Goal: Task Accomplishment & Management: Manage account settings

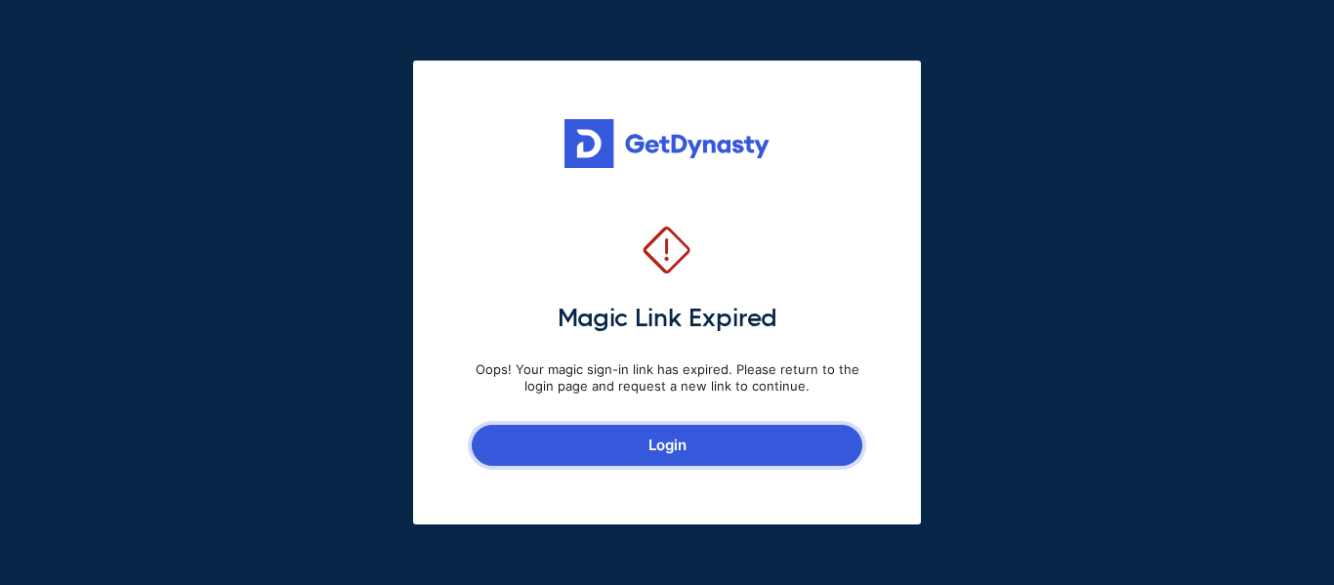
click at [755, 460] on link "Login" at bounding box center [667, 445] width 391 height 41
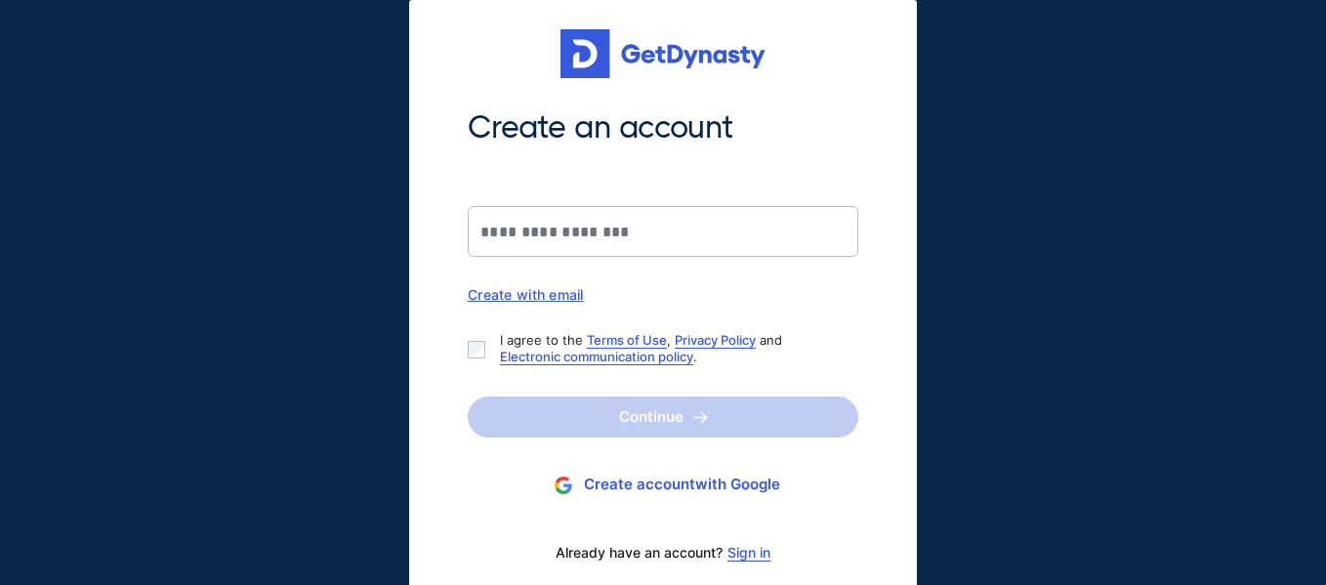
click at [760, 557] on link "Sign in" at bounding box center [748, 553] width 43 height 16
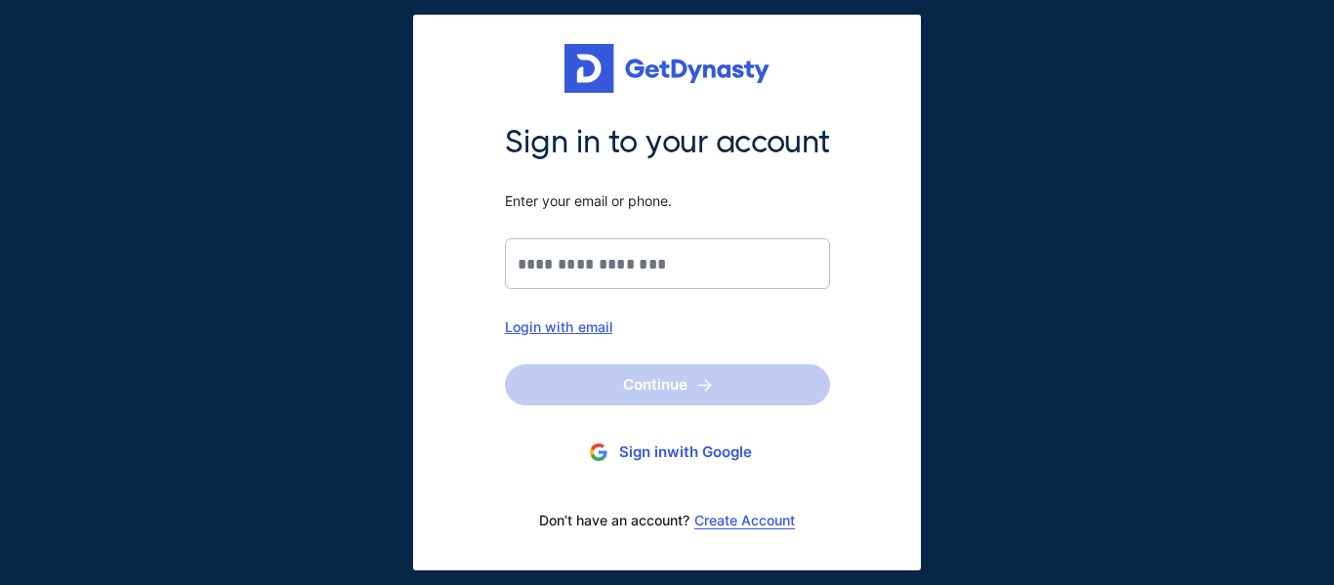
click at [591, 327] on div "Login with email" at bounding box center [667, 326] width 325 height 17
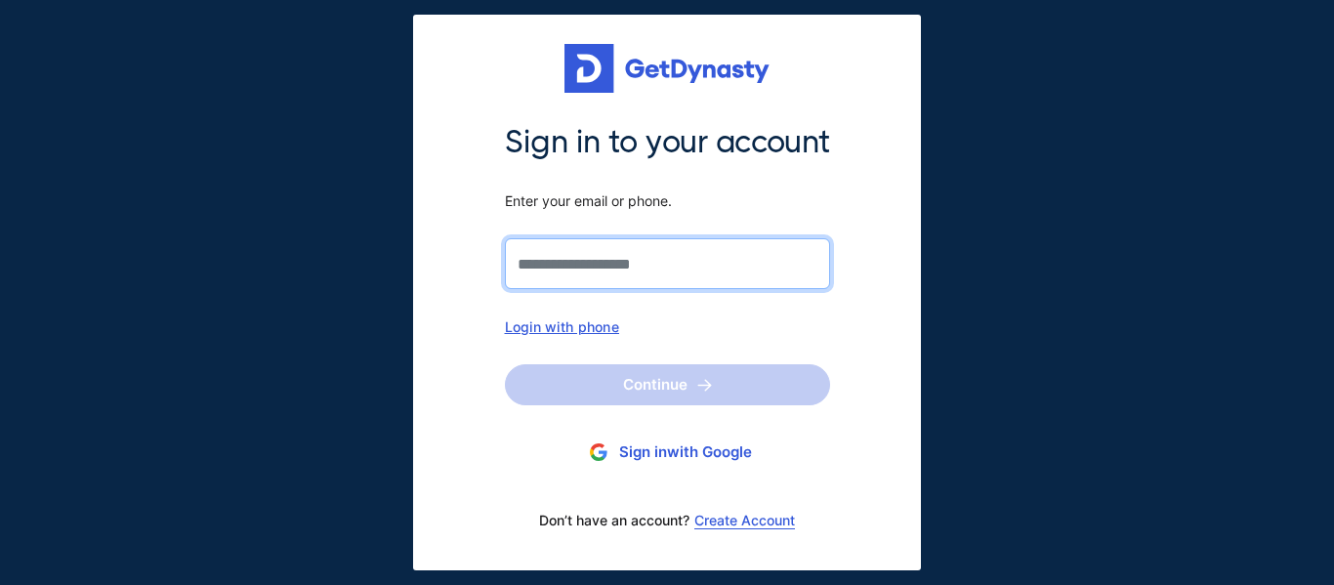
click at [583, 260] on input "Sign in to your account Enter your email or phone." at bounding box center [667, 263] width 325 height 51
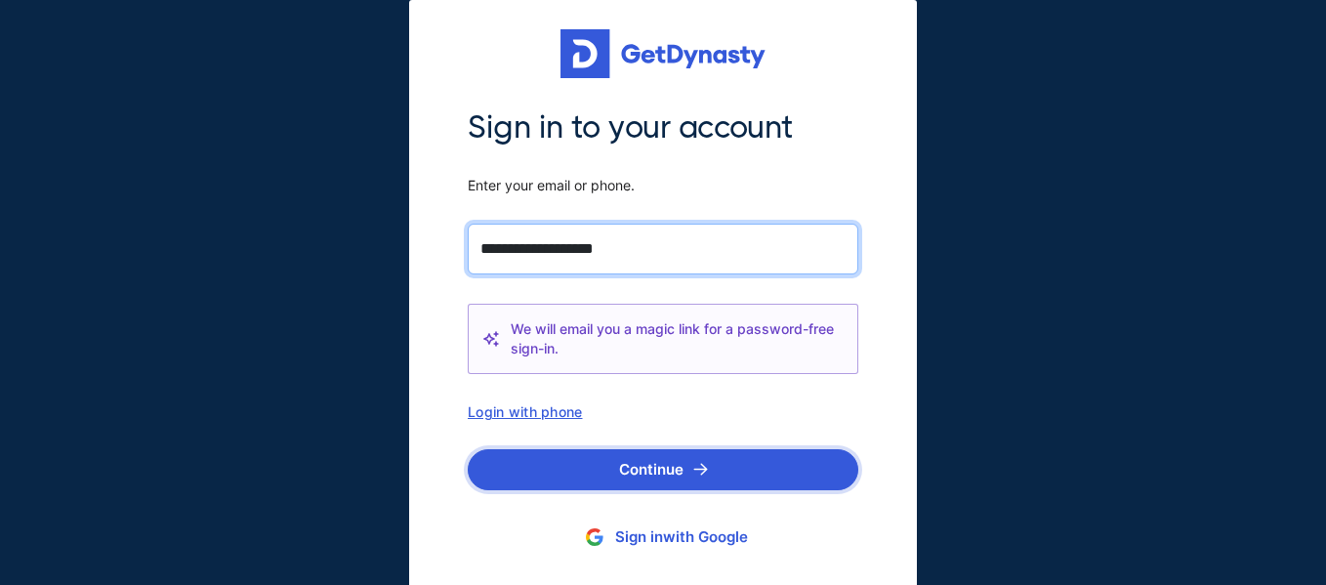
type input "**********"
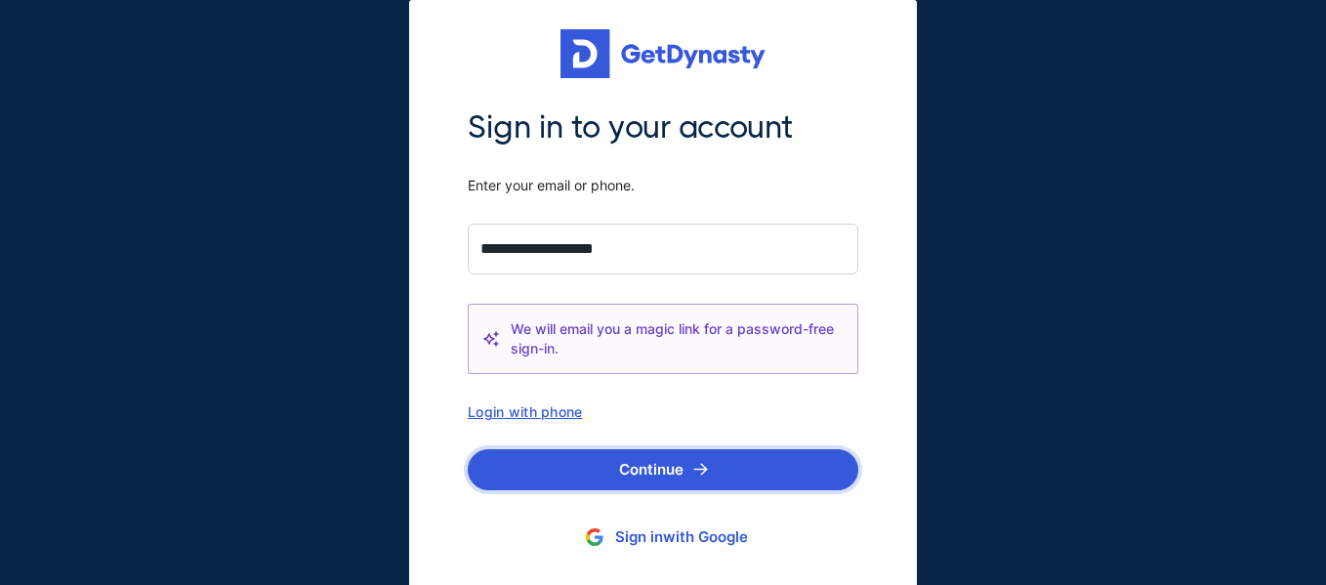
click at [638, 460] on button "Continue" at bounding box center [663, 469] width 391 height 41
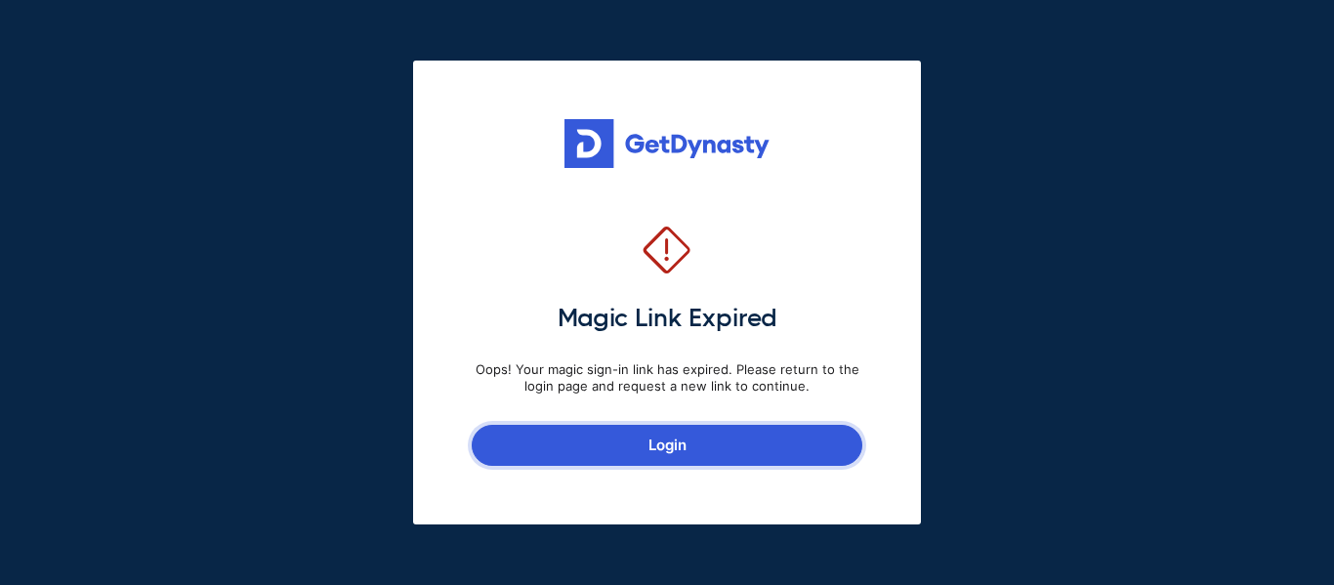
click at [704, 438] on link "Login" at bounding box center [667, 445] width 391 height 41
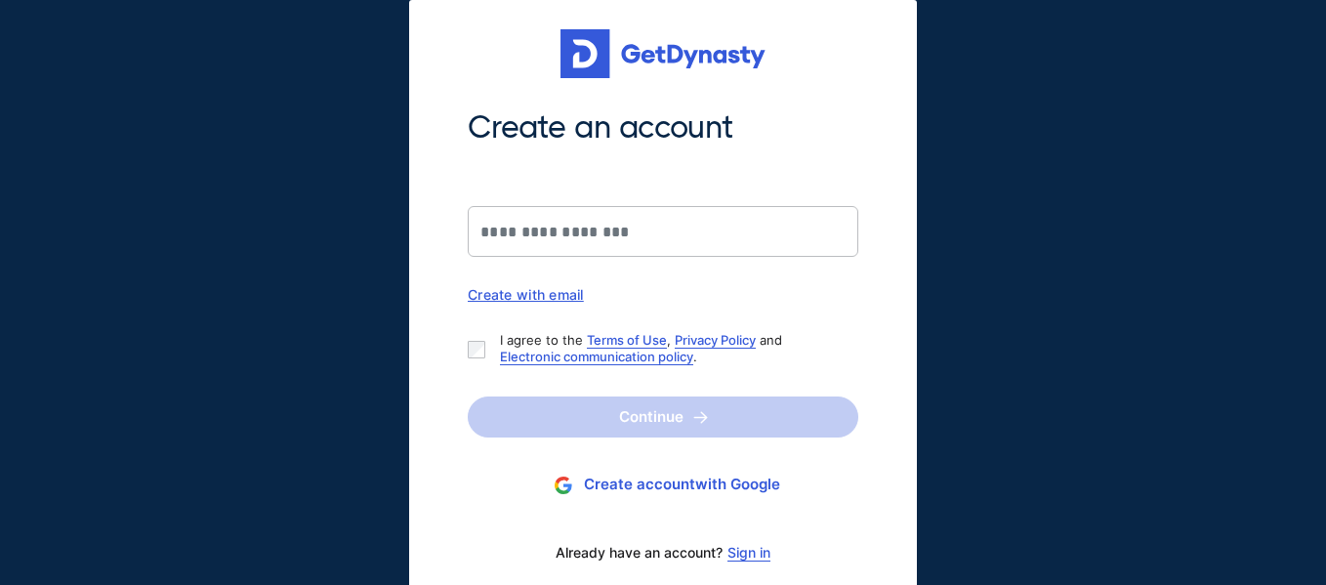
click at [546, 300] on div "Create with email" at bounding box center [663, 294] width 391 height 17
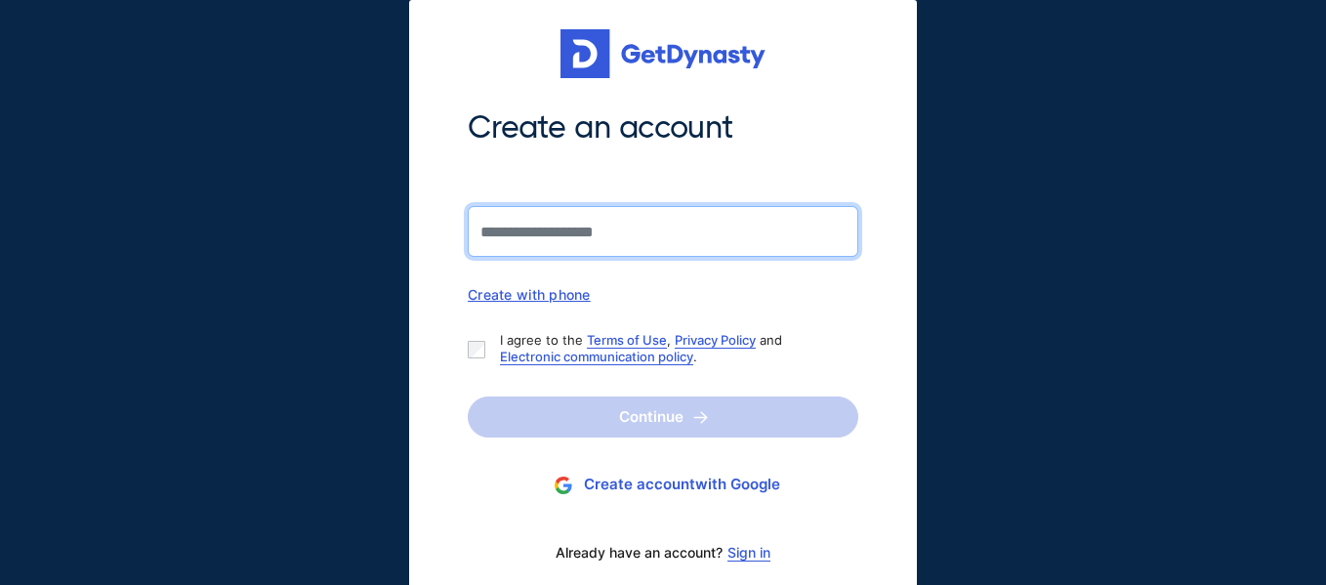
click at [565, 240] on input "Create an account" at bounding box center [663, 231] width 391 height 51
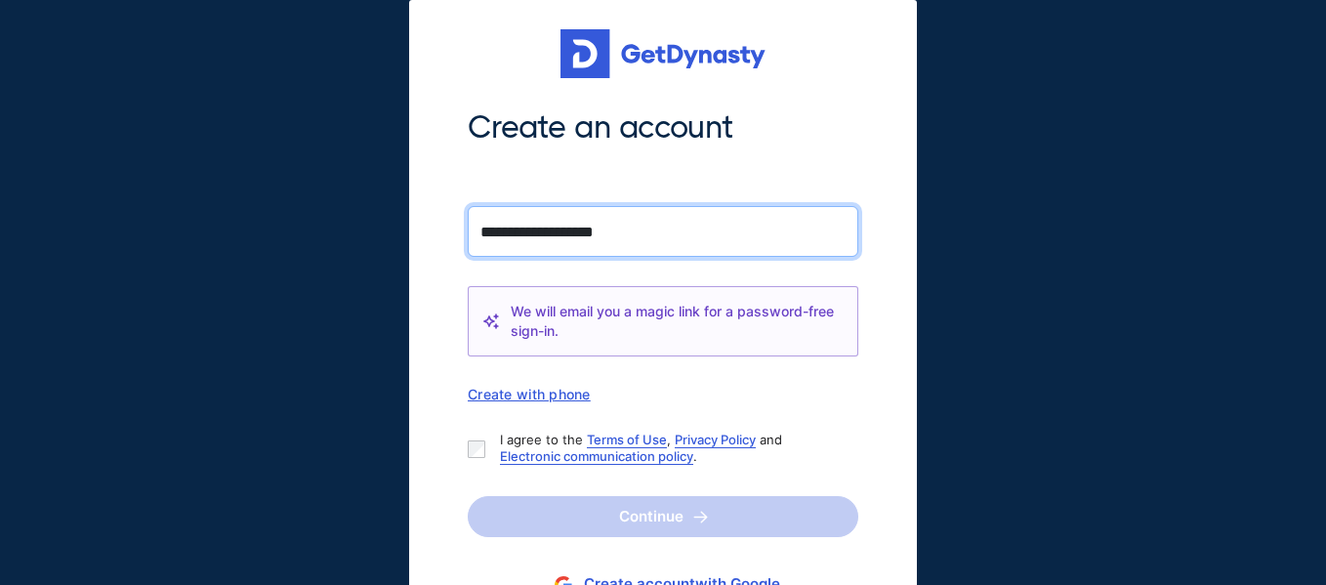
type input "**********"
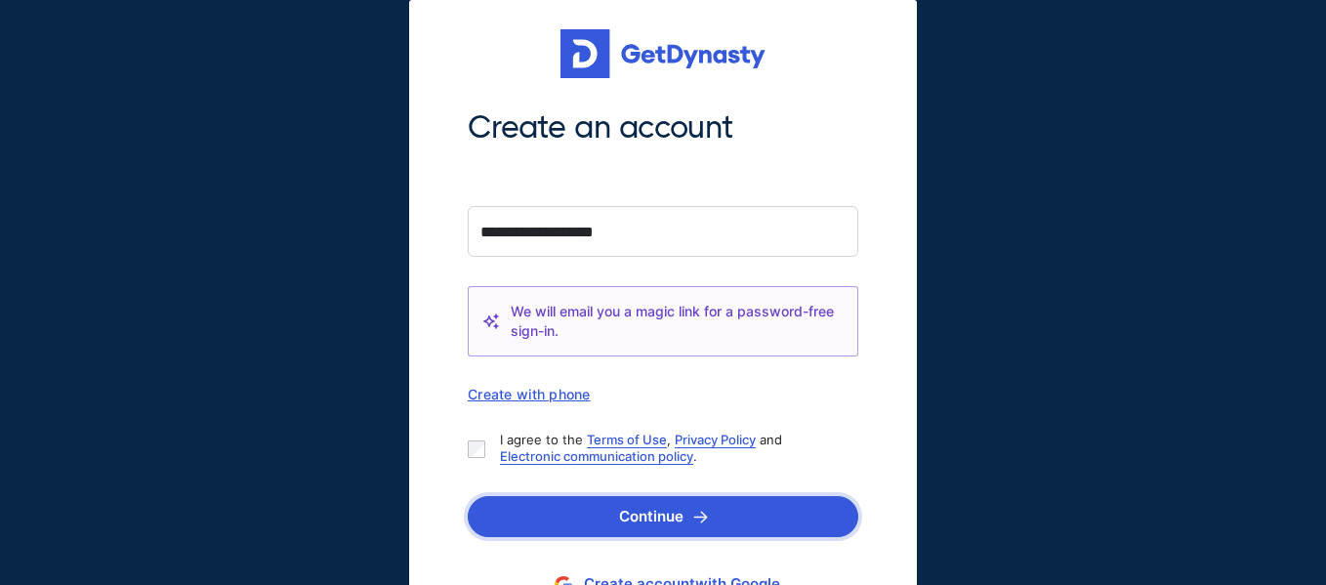
click at [618, 504] on button "Continue" at bounding box center [663, 516] width 391 height 41
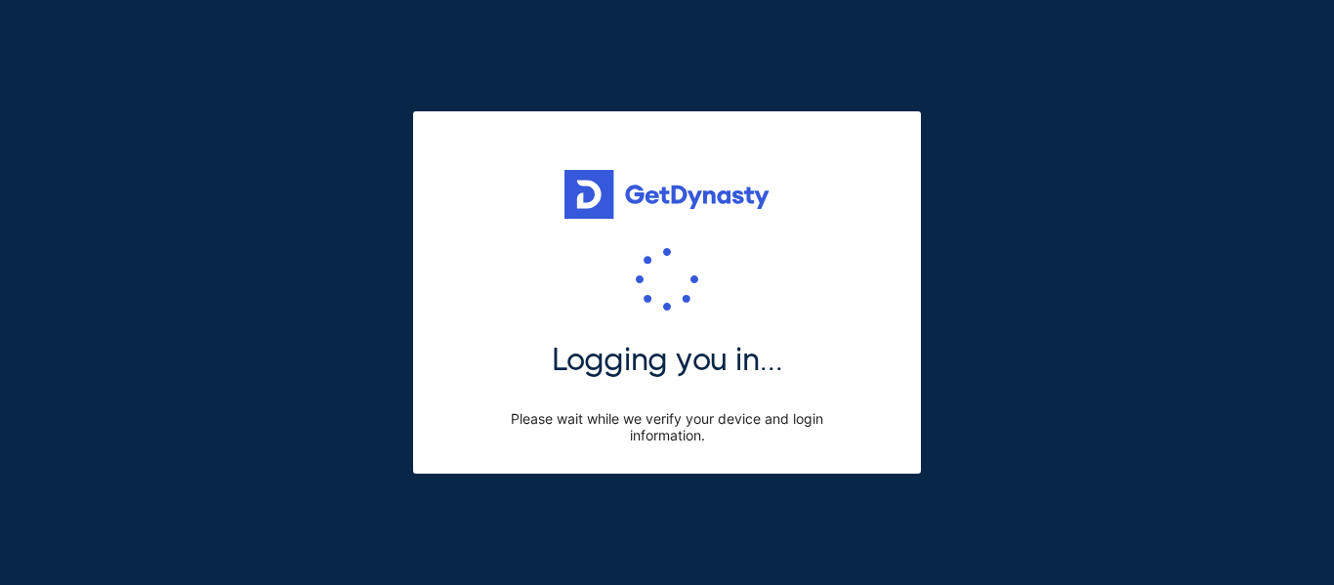
click at [733, 292] on div "Logging you in... Please wait while we verify your device and login information." at bounding box center [667, 346] width 391 height 196
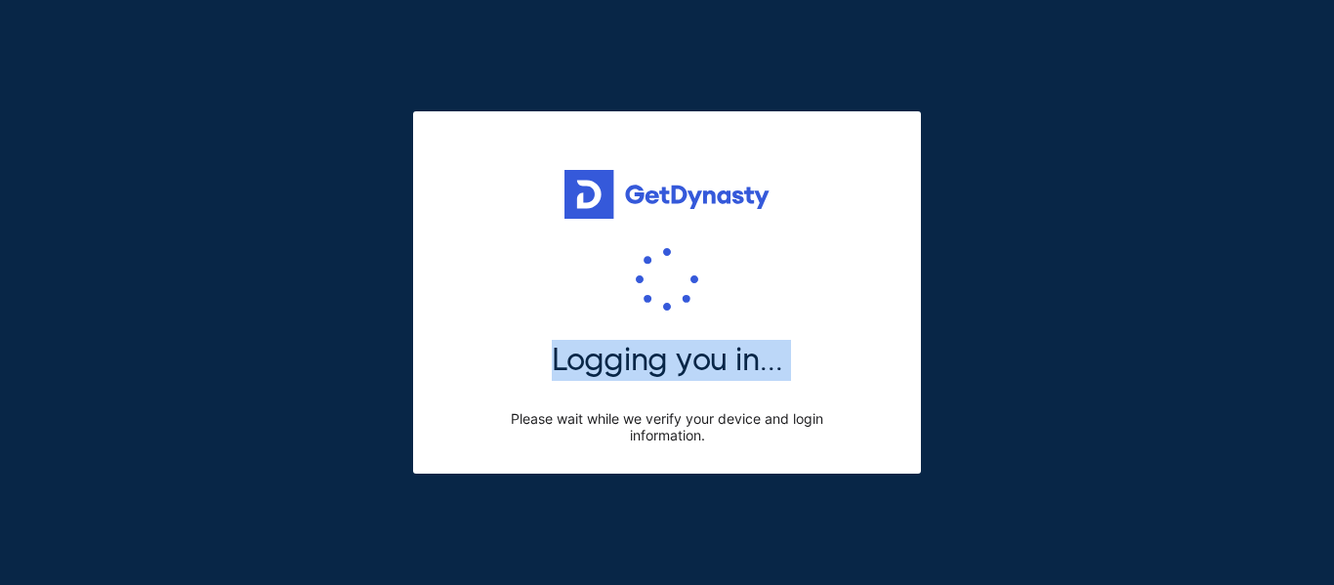
click at [733, 292] on div "Logging you in... Please wait while we verify your device and login information." at bounding box center [667, 346] width 391 height 196
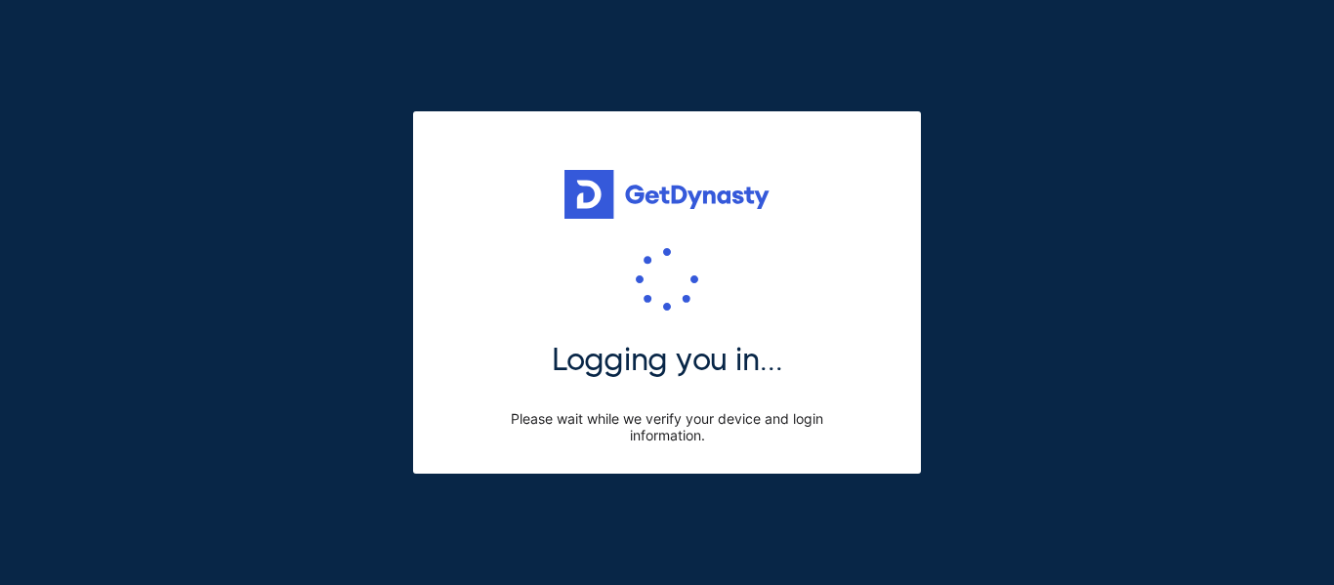
click at [733, 292] on div "Logging you in... Please wait while we verify your device and login information." at bounding box center [667, 346] width 391 height 196
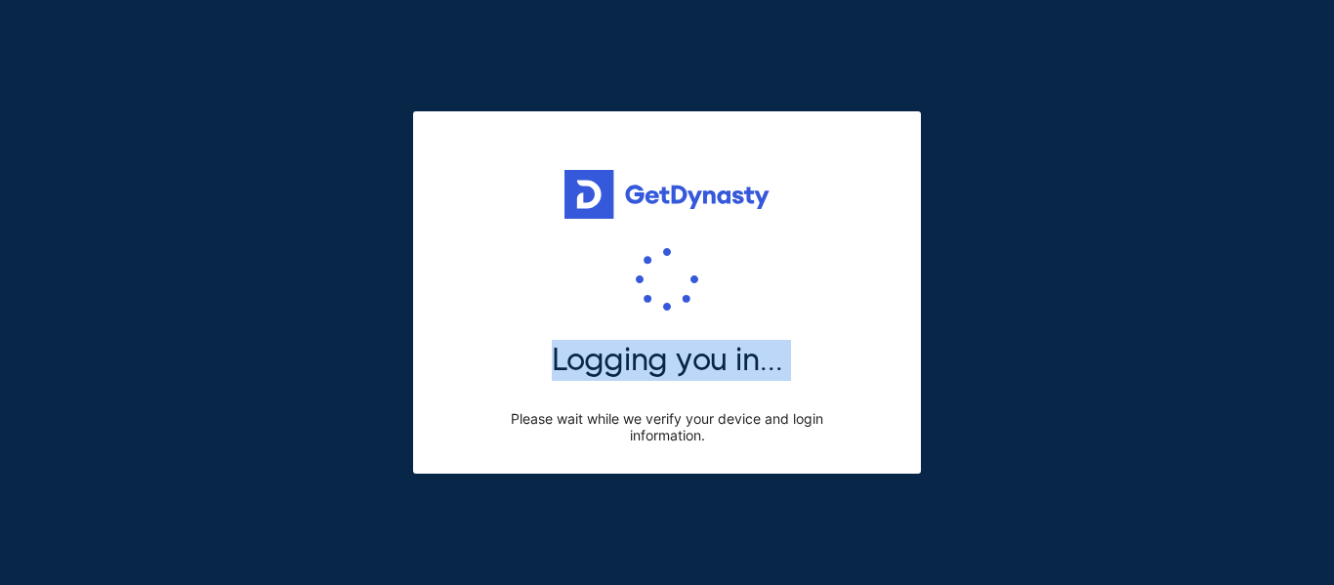
click at [733, 292] on div "Logging you in... Please wait while we verify your device and login information." at bounding box center [667, 346] width 391 height 196
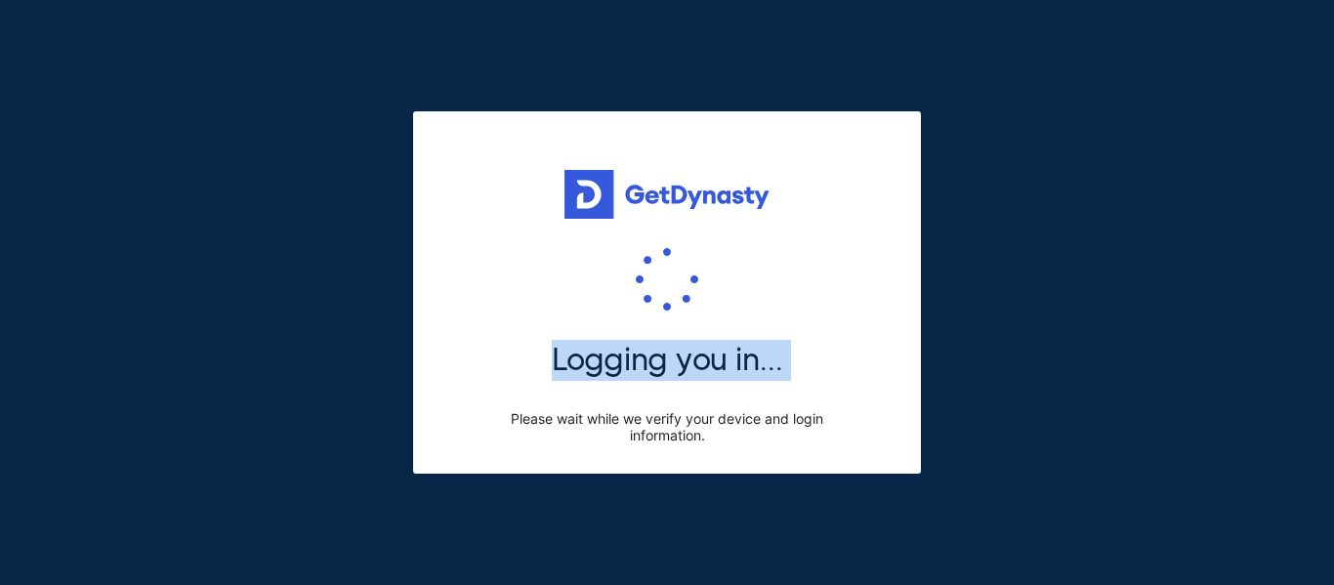
click at [733, 292] on div "Logging you in... Please wait while we verify your device and login information." at bounding box center [667, 346] width 391 height 196
click at [797, 324] on div "Logging you in... Please wait while we verify your device and login information." at bounding box center [667, 346] width 391 height 196
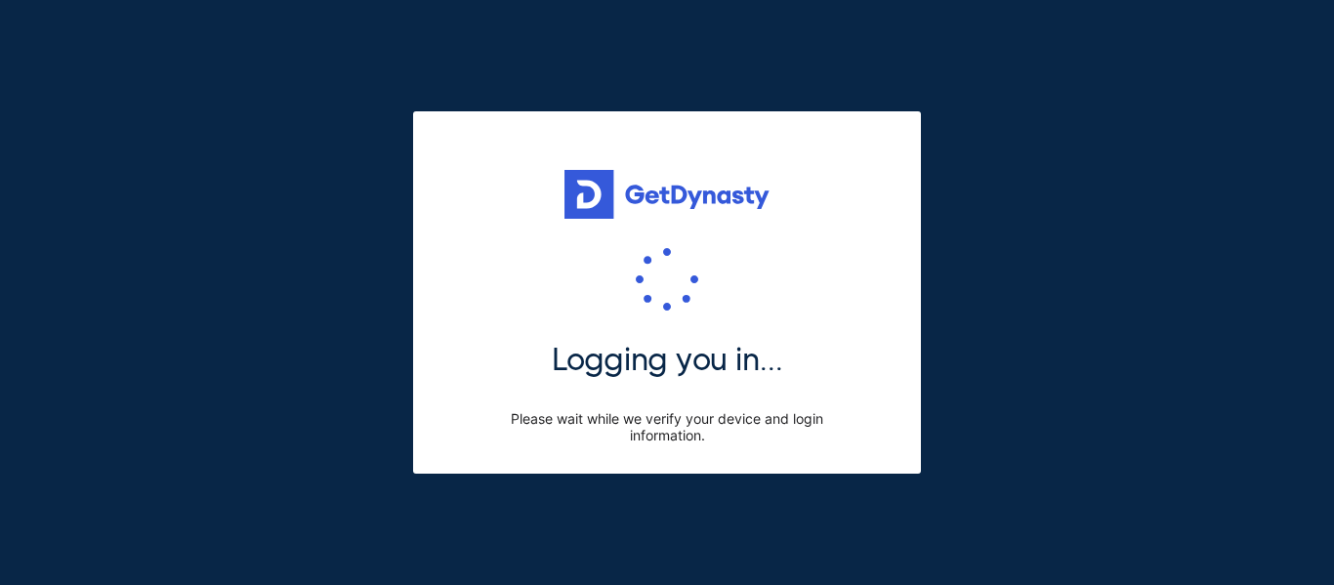
click at [797, 324] on div "Logging you in... Please wait while we verify your device and login information." at bounding box center [667, 346] width 391 height 196
drag, startPoint x: 768, startPoint y: 332, endPoint x: 617, endPoint y: 325, distance: 151.5
click at [617, 325] on div "Logging you in... Please wait while we verify your device and login information." at bounding box center [667, 346] width 391 height 196
